Goal: Task Accomplishment & Management: Manage account settings

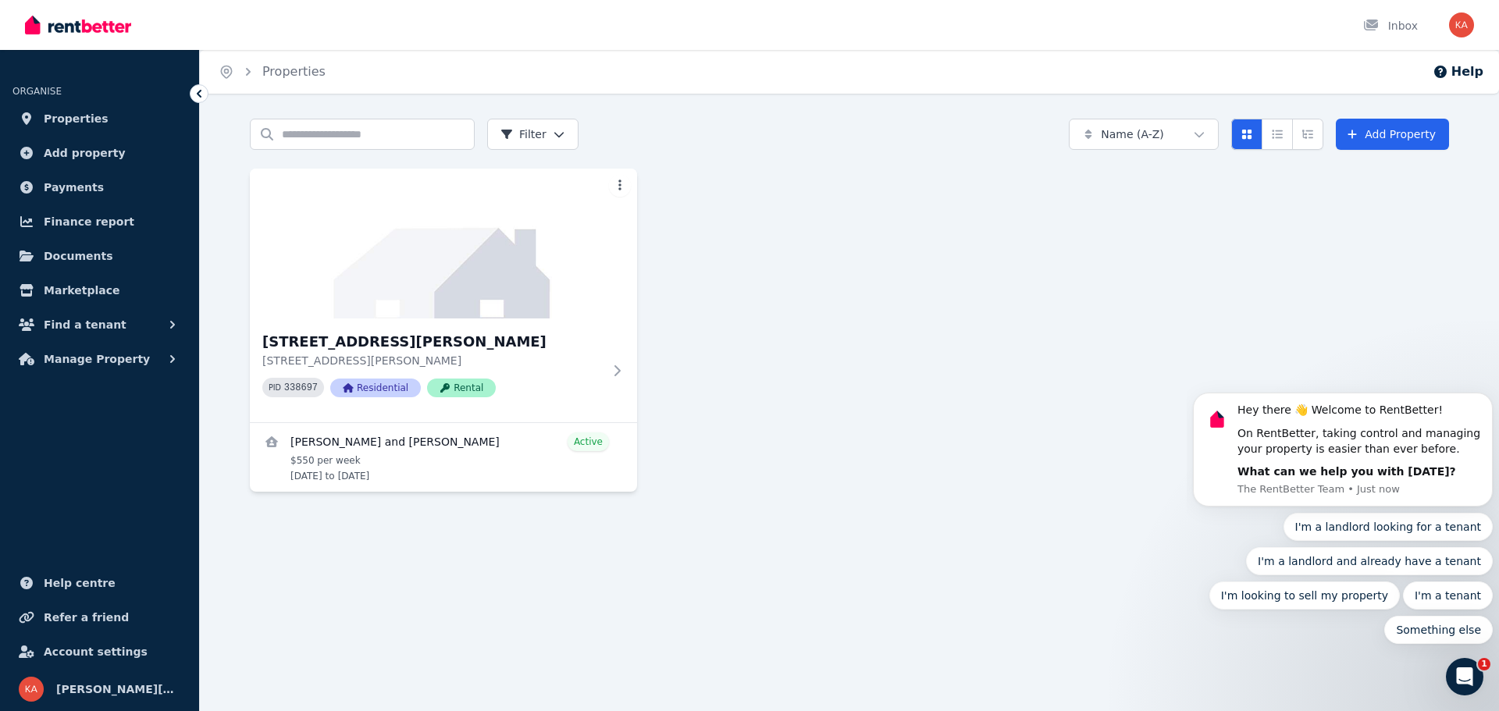
click at [1457, 10] on div "Open user menu" at bounding box center [1457, 25] width 34 height 50
click at [1462, 29] on img "button" at bounding box center [1461, 24] width 25 height 25
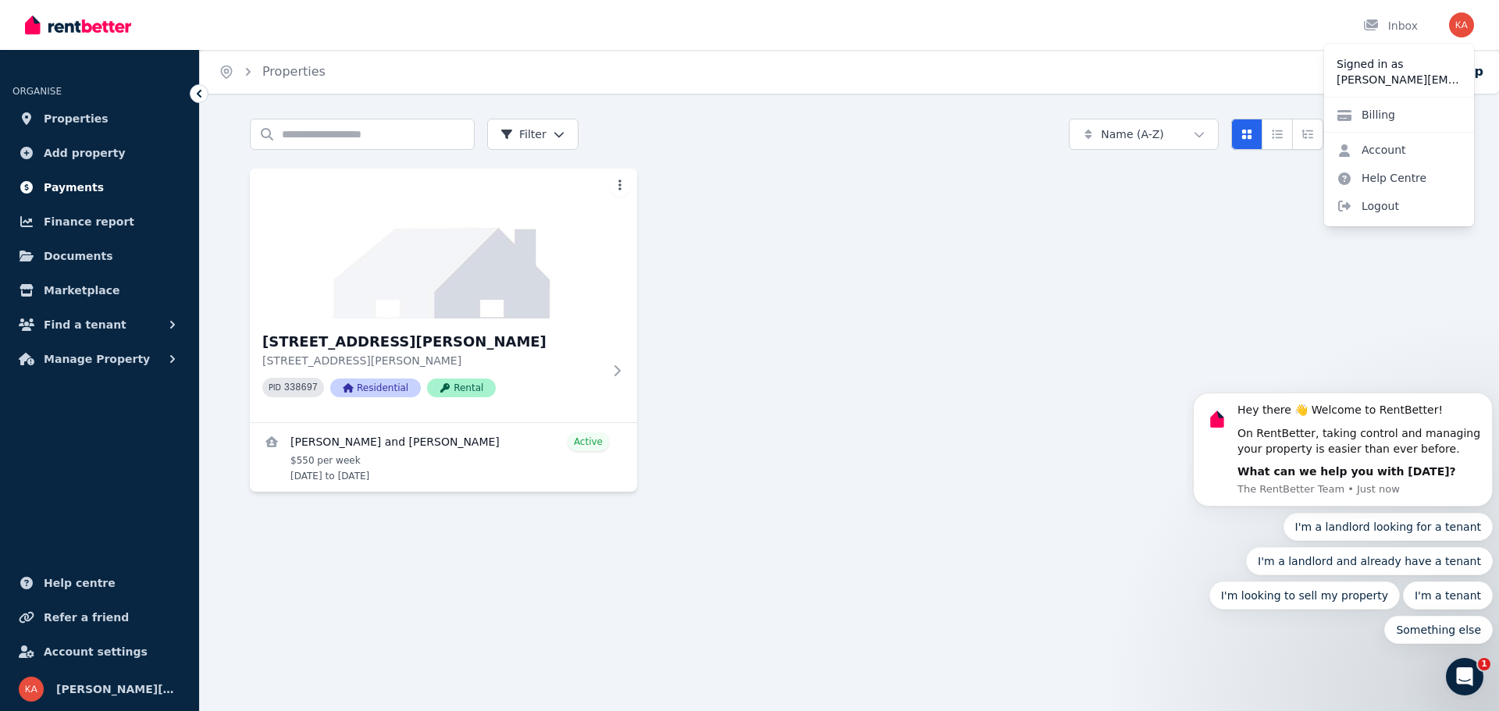
click at [74, 194] on span "Payments" at bounding box center [74, 187] width 60 height 19
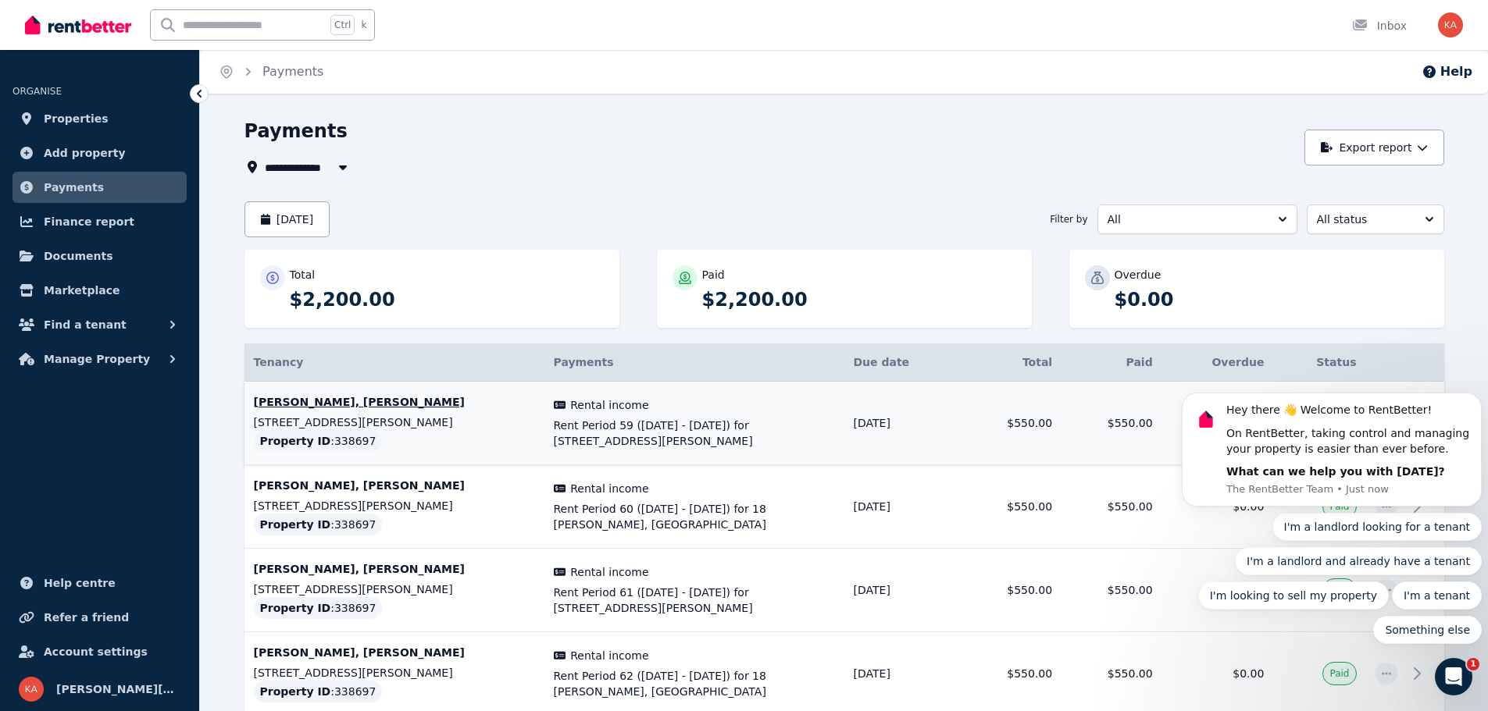
scroll to position [88, 0]
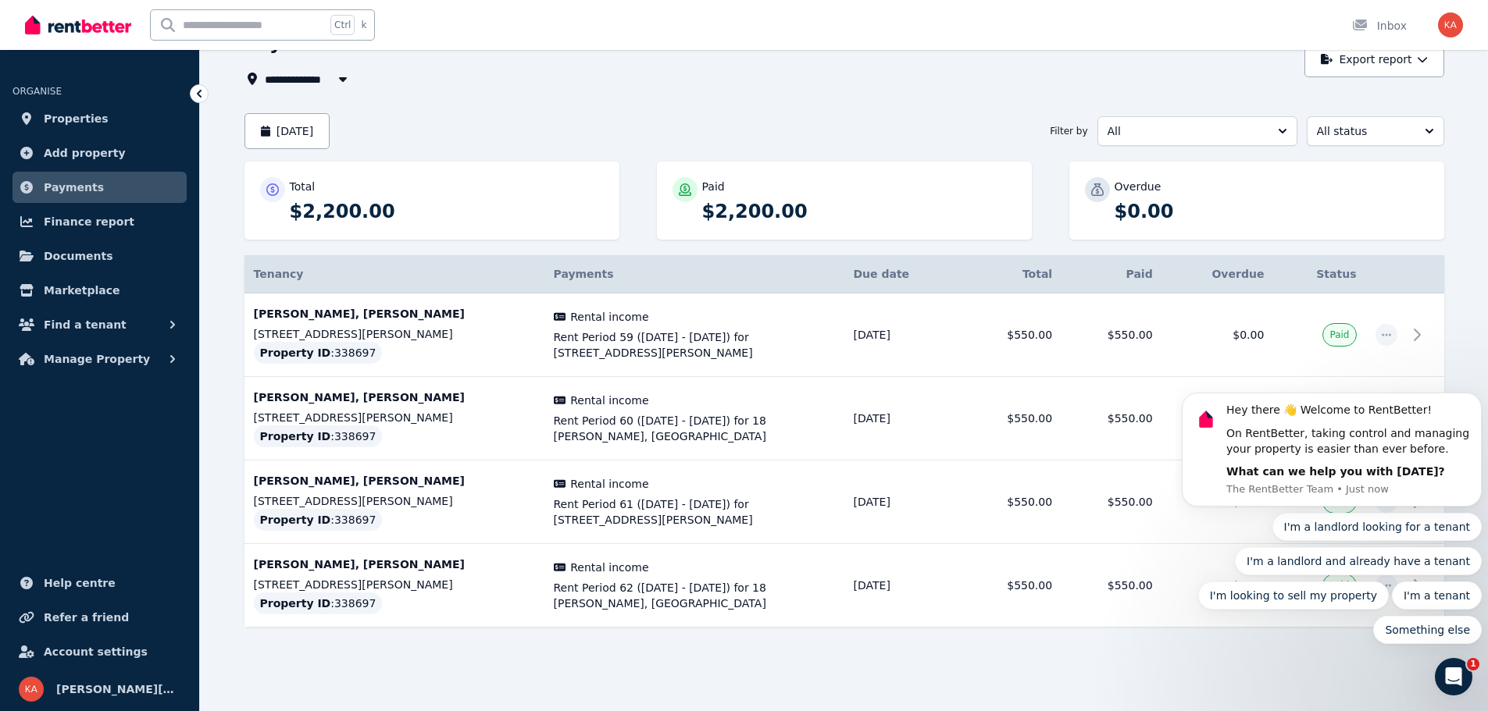
click at [1465, 335] on body "Hey there 👋 Welcome to RentBetter! On RentBetter, taking control and managing y…" at bounding box center [1332, 453] width 300 height 419
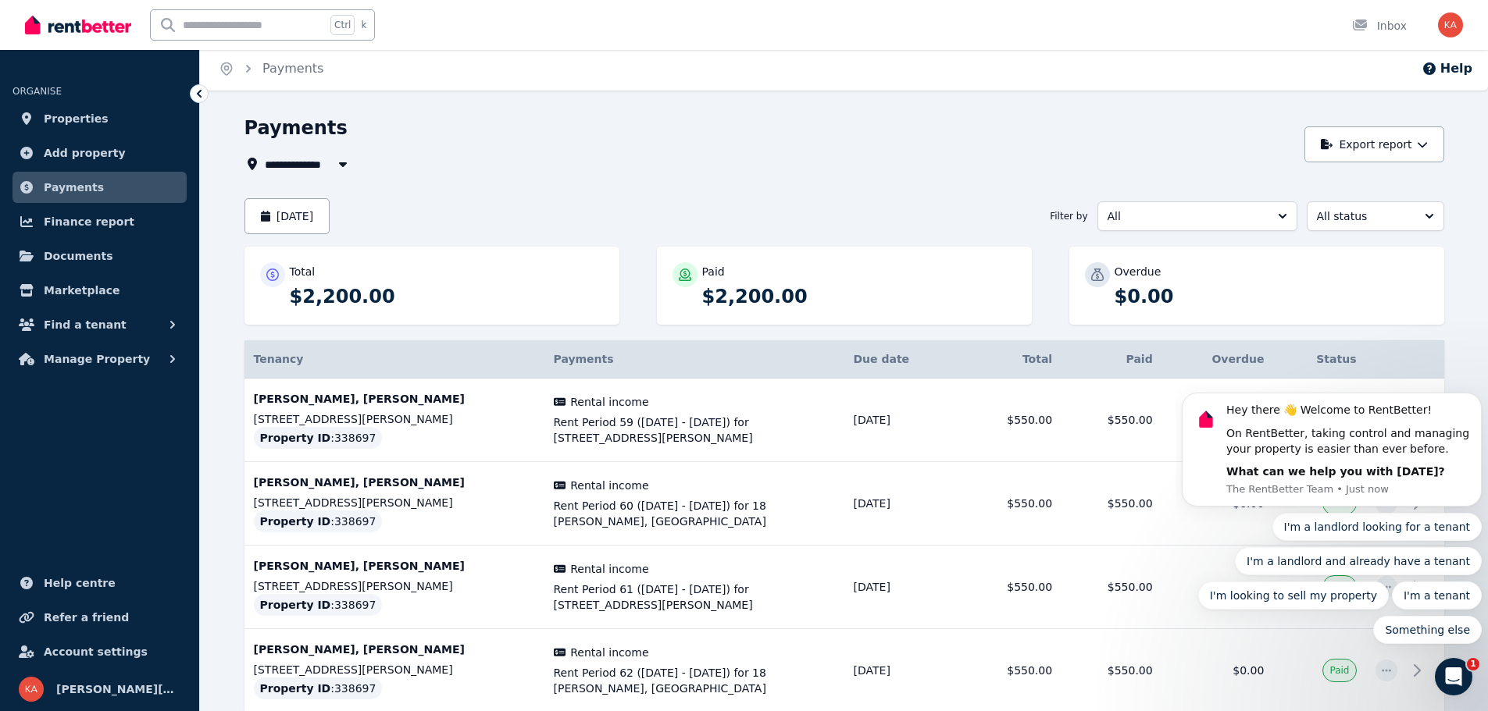
scroll to position [0, 0]
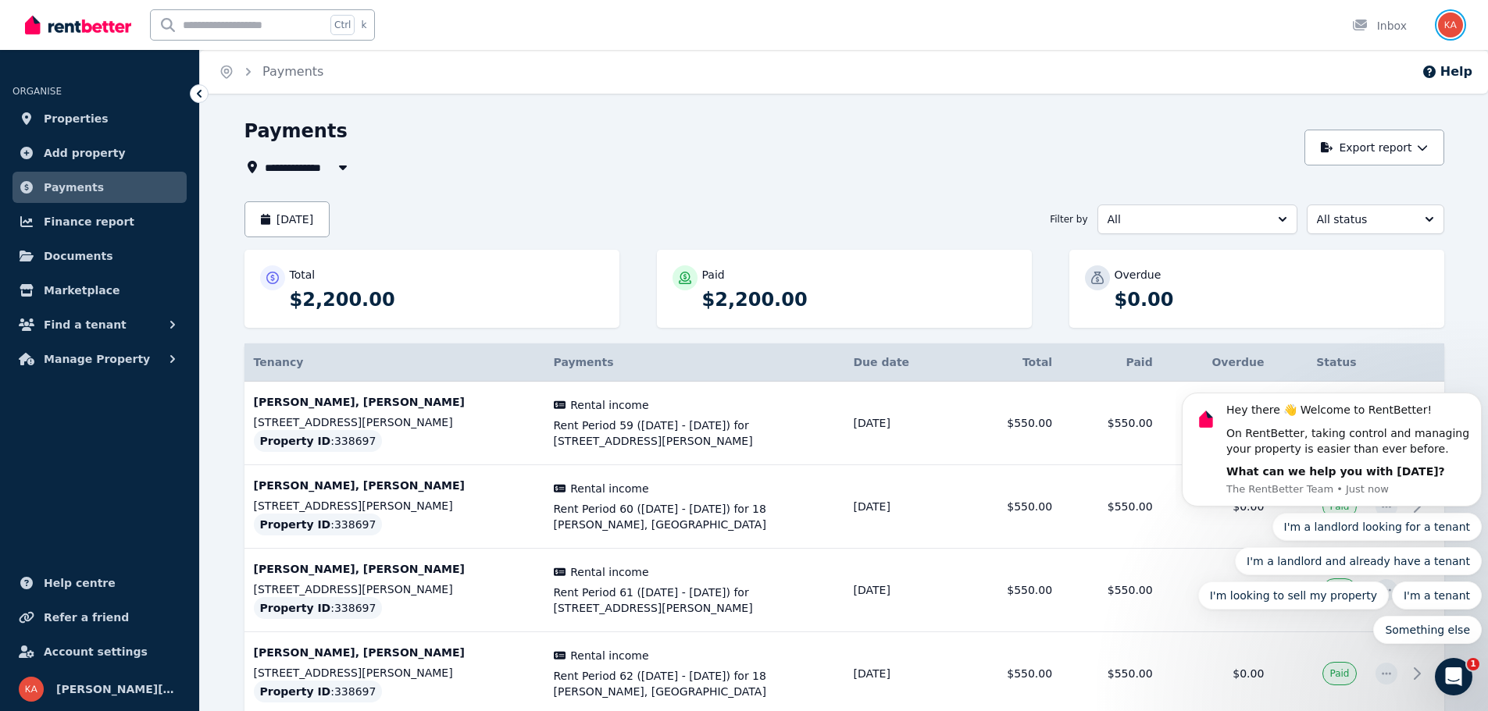
click at [1461, 25] on img "button" at bounding box center [1450, 24] width 25 height 25
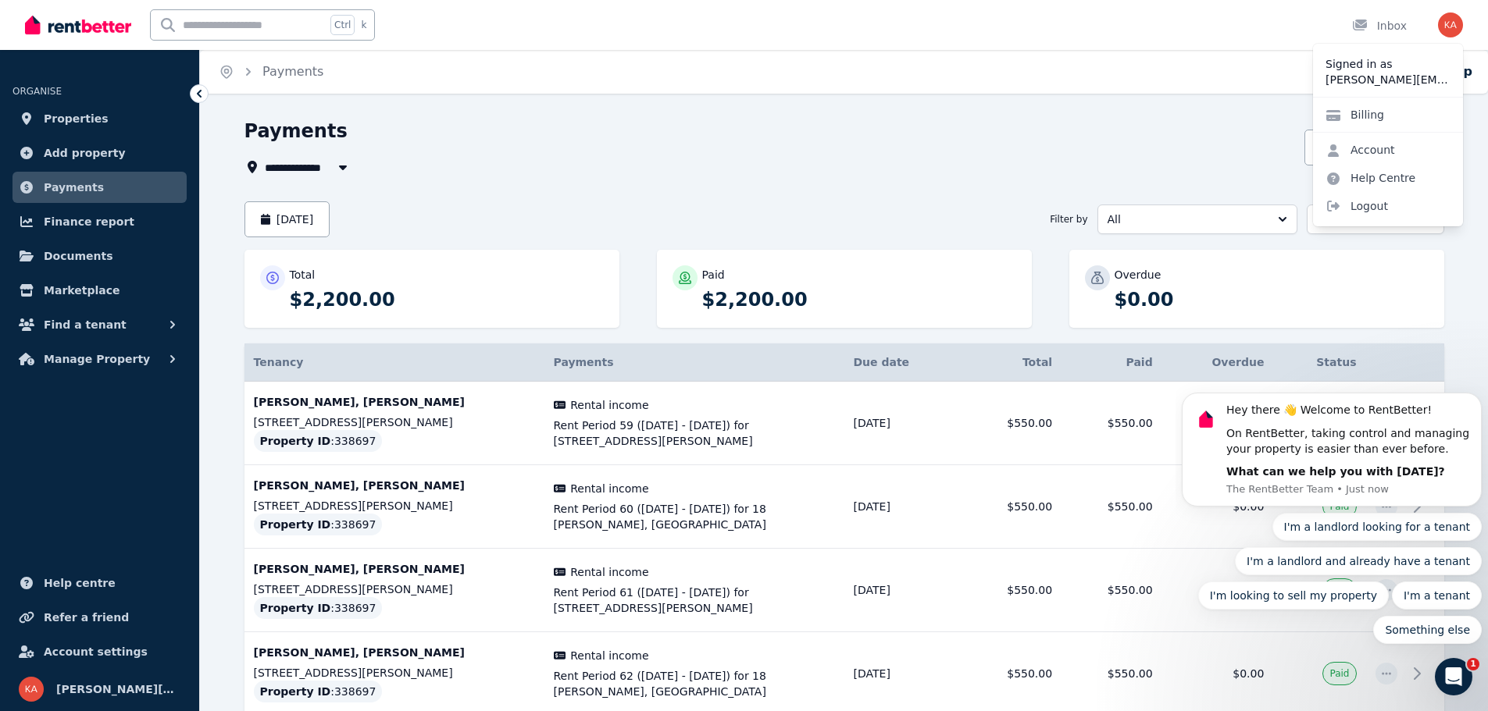
click at [1395, 116] on div "Billing" at bounding box center [1388, 114] width 150 height 35
click at [1373, 111] on link "Billing" at bounding box center [1355, 115] width 84 height 28
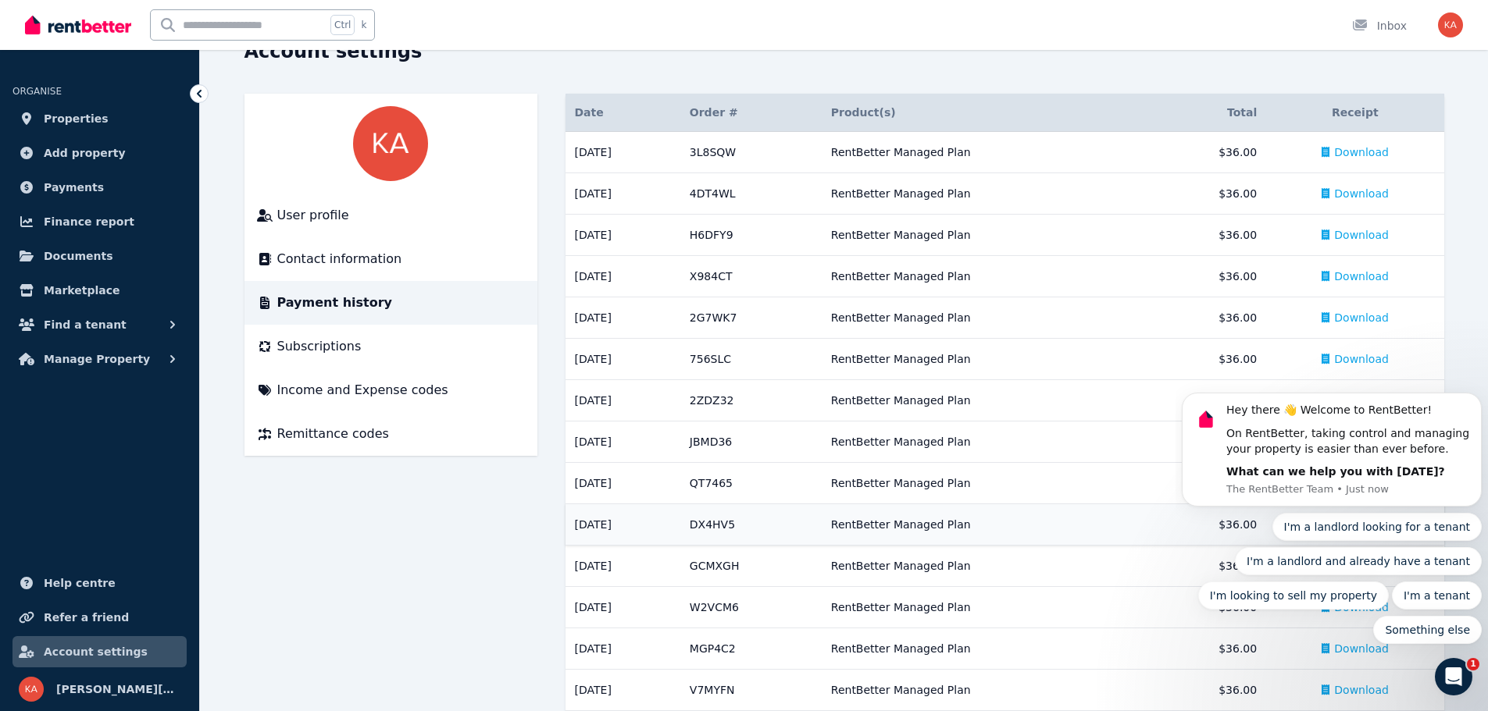
scroll to position [148, 0]
